Goal: Transaction & Acquisition: Purchase product/service

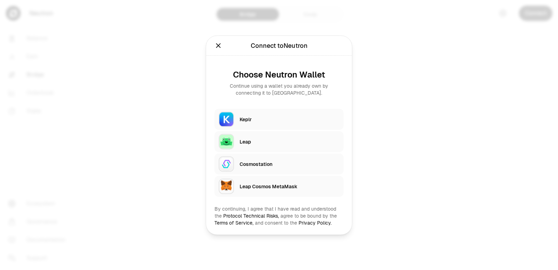
click at [253, 119] on div "Keplr" at bounding box center [290, 119] width 100 height 7
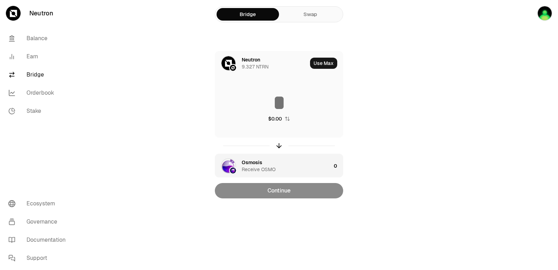
click at [256, 162] on div "Osmosis" at bounding box center [252, 162] width 21 height 7
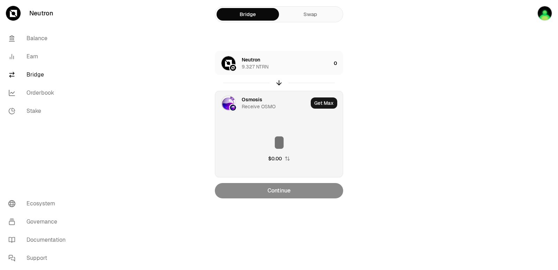
click at [257, 100] on div "Osmosis" at bounding box center [252, 99] width 21 height 7
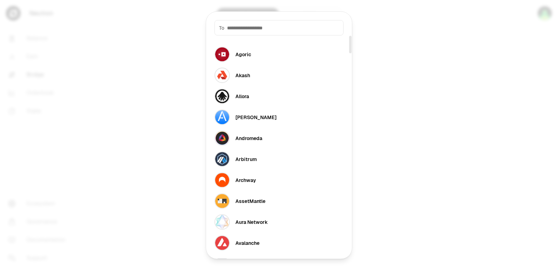
click at [419, 122] on div at bounding box center [279, 135] width 558 height 270
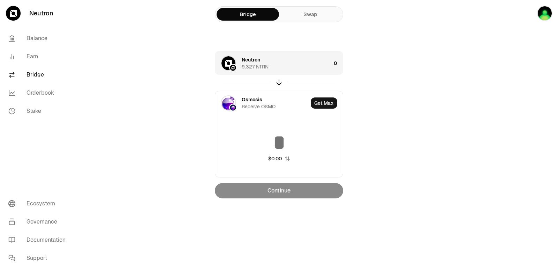
click at [250, 59] on div "Neutron" at bounding box center [251, 59] width 18 height 7
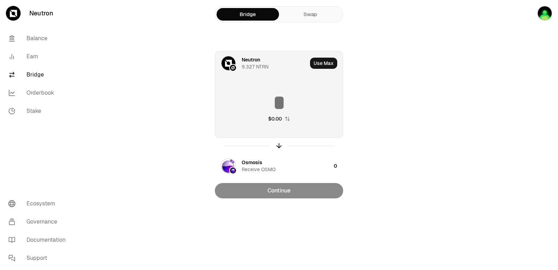
click at [250, 59] on div "Neutron" at bounding box center [251, 59] width 18 height 7
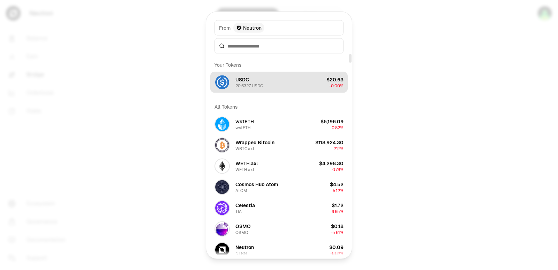
click at [245, 82] on div "USDC" at bounding box center [243, 79] width 14 height 7
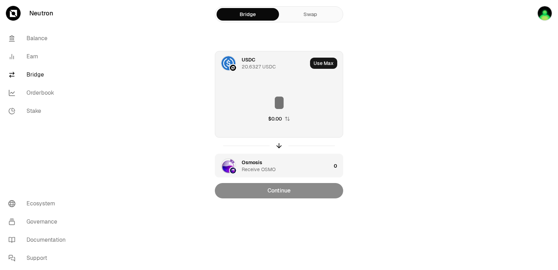
click at [263, 160] on div "Osmosis Receive OSMO" at bounding box center [286, 166] width 89 height 14
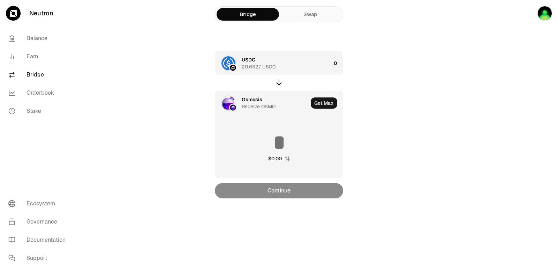
click at [251, 100] on div "Osmosis" at bounding box center [252, 99] width 21 height 7
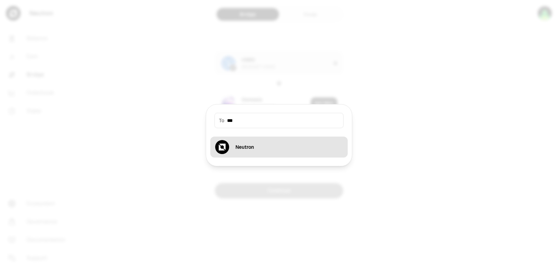
type input "***"
click at [258, 141] on button "Neutron" at bounding box center [279, 146] width 138 height 21
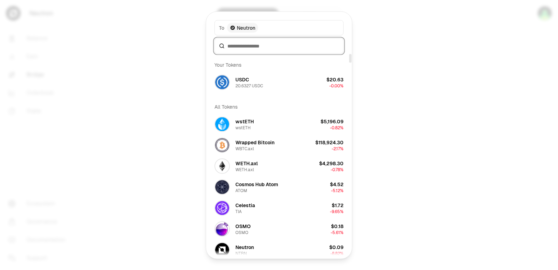
click at [241, 46] on input at bounding box center [284, 45] width 112 height 7
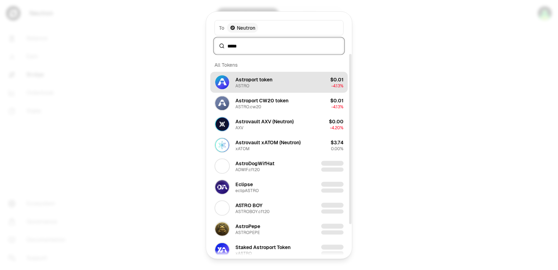
type input "*****"
click at [247, 86] on div "ASTRO" at bounding box center [243, 86] width 14 height 6
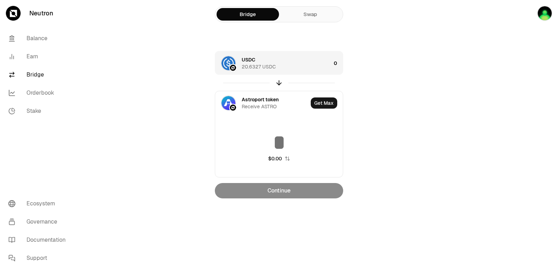
click at [283, 62] on div "USDC 20.6327 USDC" at bounding box center [286, 63] width 89 height 14
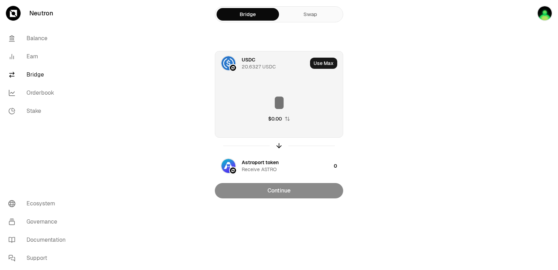
click at [269, 100] on input at bounding box center [279, 102] width 128 height 21
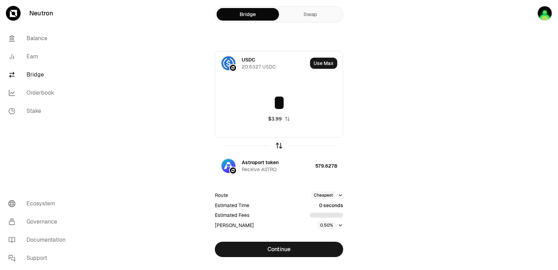
type input "*"
click at [278, 144] on icon "button" at bounding box center [279, 146] width 8 height 8
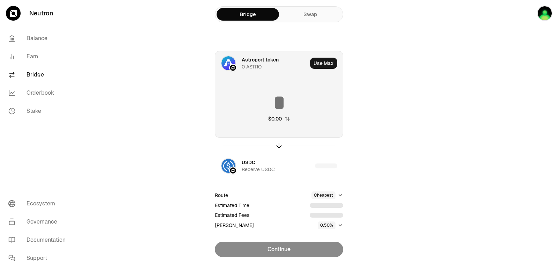
click at [268, 101] on input at bounding box center [279, 102] width 128 height 21
type input "***"
click at [249, 57] on div "Astroport token" at bounding box center [260, 59] width 37 height 7
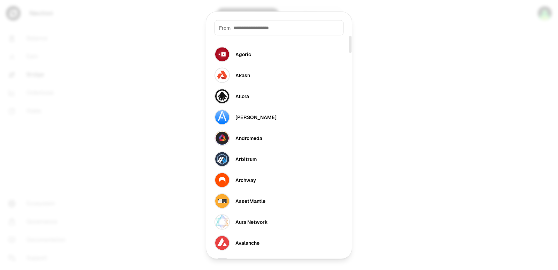
click at [252, 29] on input at bounding box center [286, 27] width 106 height 7
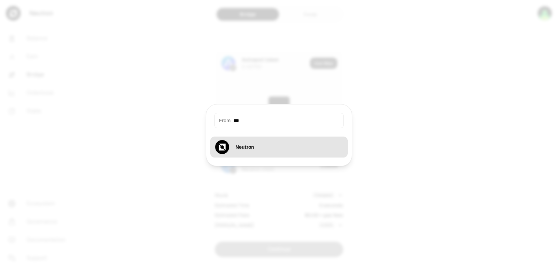
type input "***"
click at [254, 154] on div "Neutron" at bounding box center [234, 146] width 39 height 15
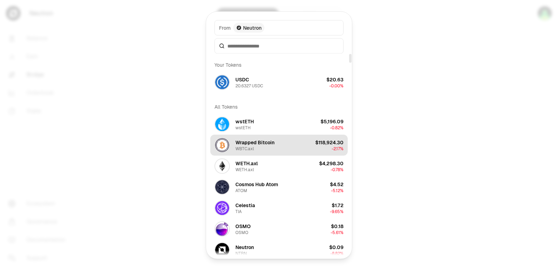
click at [254, 150] on div "Wrapped Bitcoin WBTC.axl" at bounding box center [255, 145] width 39 height 13
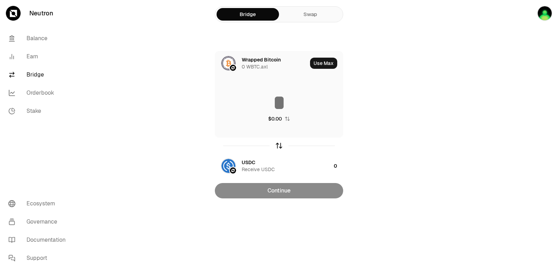
click at [278, 148] on icon "button" at bounding box center [279, 146] width 8 height 8
click at [257, 79] on div "$0.00" at bounding box center [279, 106] width 128 height 61
click at [273, 97] on input at bounding box center [279, 102] width 128 height 21
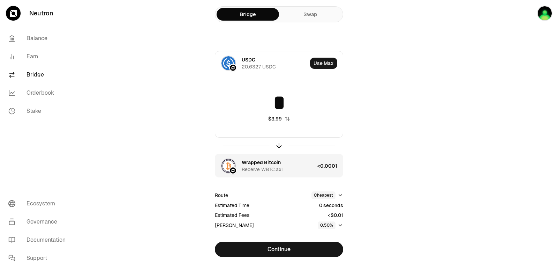
type input "*"
click at [332, 166] on div "<0.0001" at bounding box center [330, 166] width 25 height 24
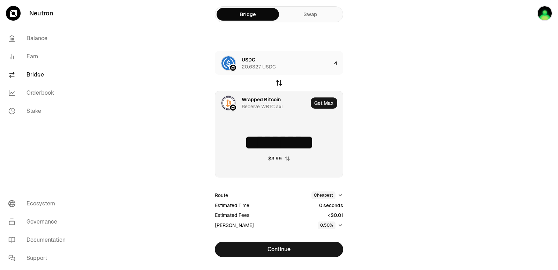
click at [279, 82] on icon "button" at bounding box center [279, 83] width 0 height 5
type input "*"
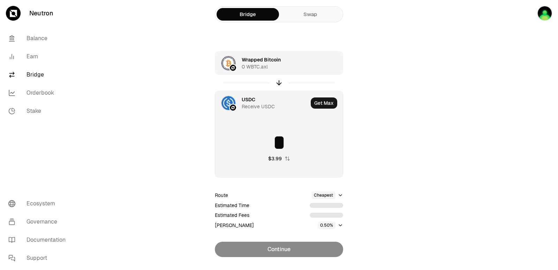
click at [287, 63] on div "Wrapped Bitcoin 0 WBTC.axl" at bounding box center [277, 63] width 70 height 14
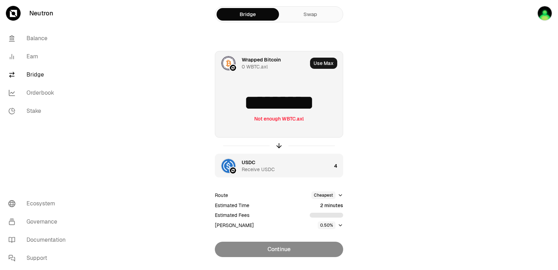
click at [332, 106] on input "*********" at bounding box center [279, 102] width 128 height 21
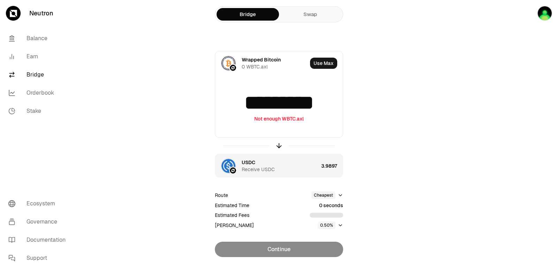
type input "*********"
click at [276, 145] on icon "button" at bounding box center [279, 146] width 8 height 8
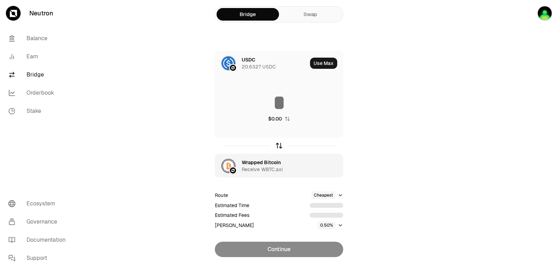
type input "********"
